Goal: Use online tool/utility: Use online tool/utility

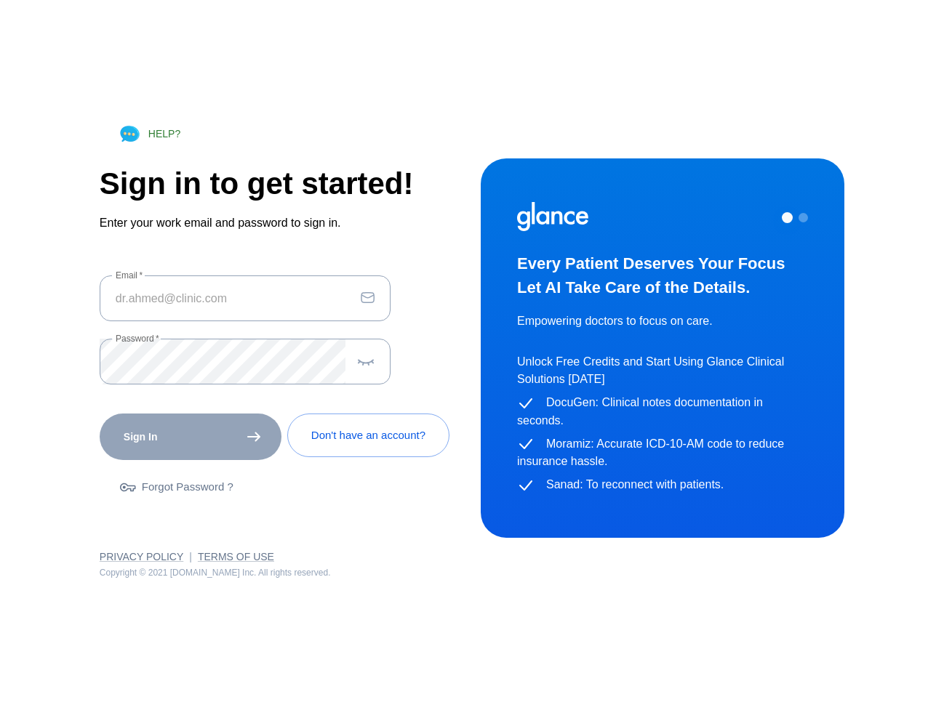
type input "[EMAIL_ADDRESS][DOMAIN_NAME]"
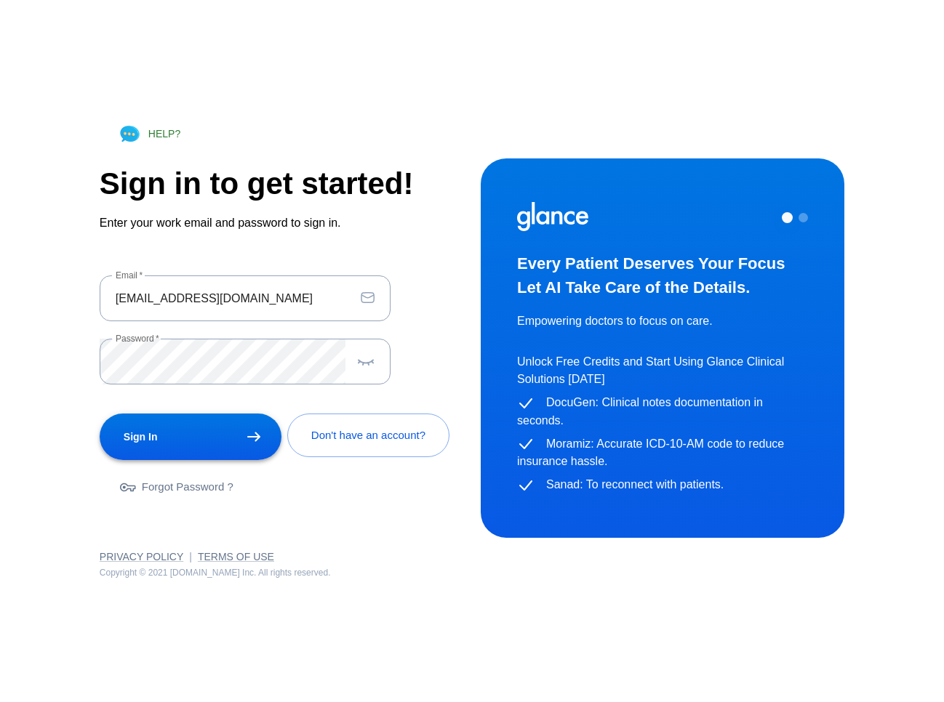
click at [172, 433] on div "Sign In" at bounding box center [188, 434] width 188 height 53
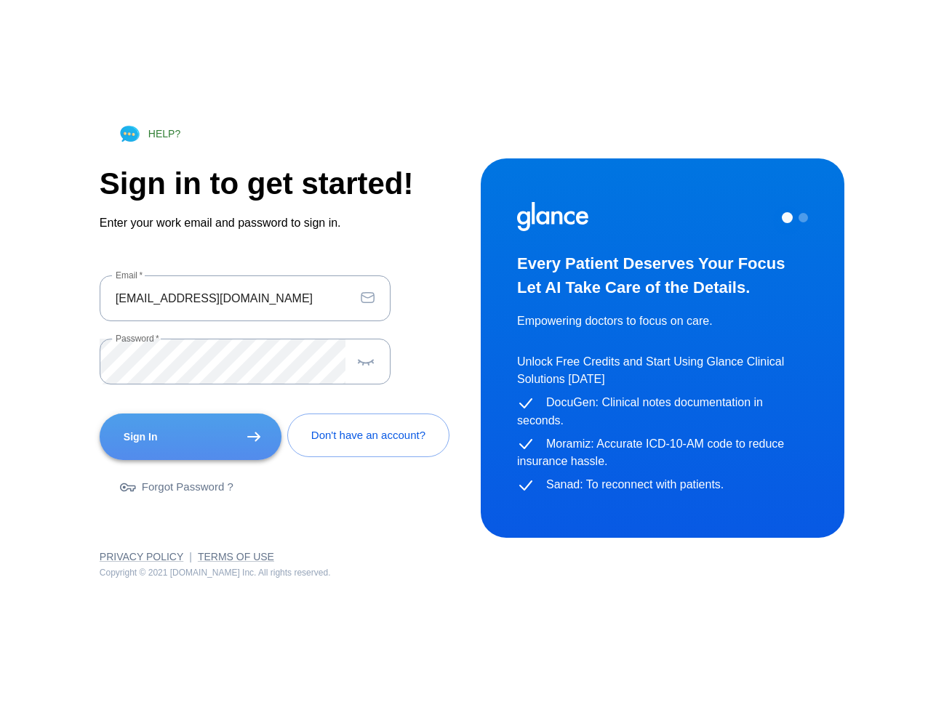
click at [249, 433] on icon "submit" at bounding box center [253, 437] width 13 height 9
